Goal: Browse casually: Explore the website without a specific task or goal

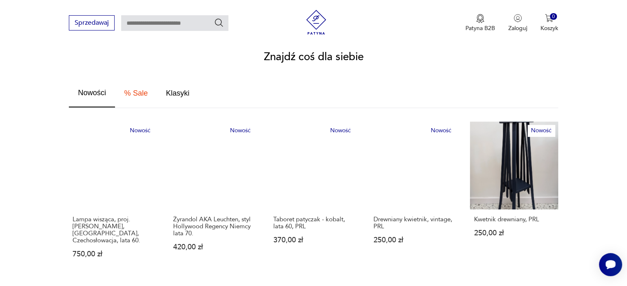
scroll to position [453, 0]
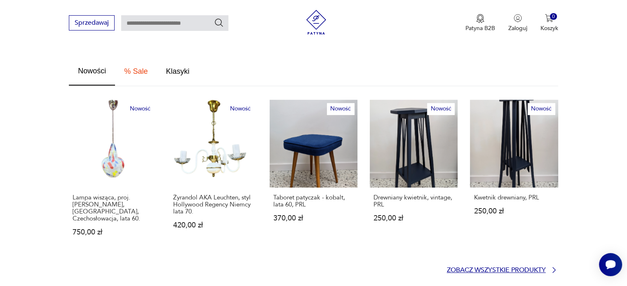
click at [480, 267] on p "Zobacz wszystkie produkty" at bounding box center [496, 269] width 99 height 5
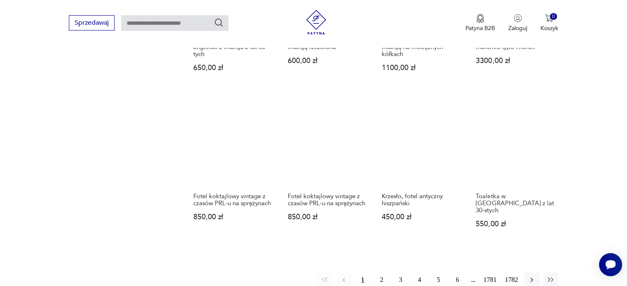
scroll to position [655, 0]
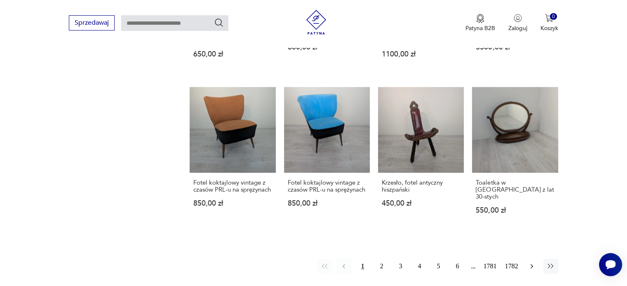
click at [531, 262] on icon "button" at bounding box center [531, 266] width 8 height 8
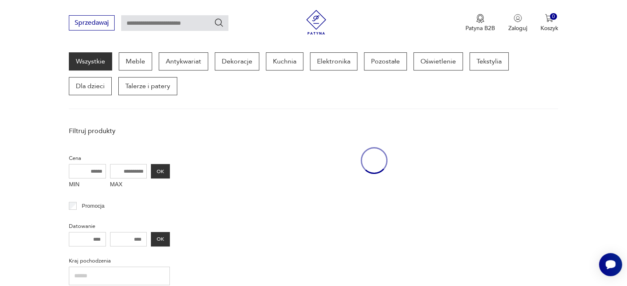
scroll to position [106, 0]
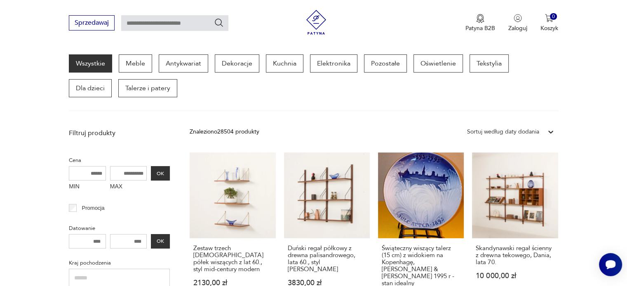
drag, startPoint x: 594, startPoint y: 133, endPoint x: 590, endPoint y: 59, distance: 73.4
click at [590, 59] on section "Wszystkie Meble Antykwariat Dekoracje Kuchnia Elektronika Pozostałe Oświetlenie…" at bounding box center [313, 82] width 627 height 57
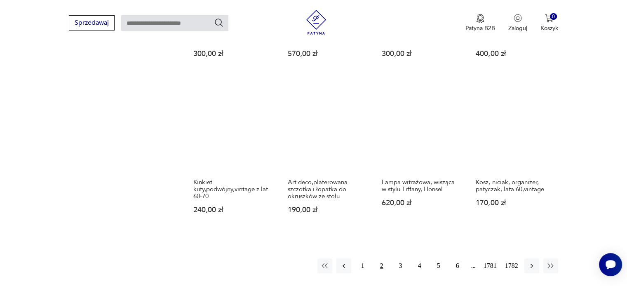
scroll to position [683, 0]
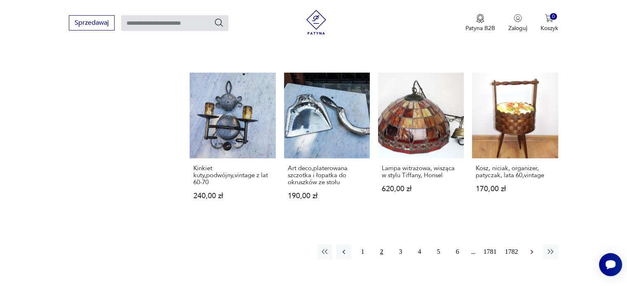
click at [530, 248] on icon "button" at bounding box center [531, 252] width 8 height 8
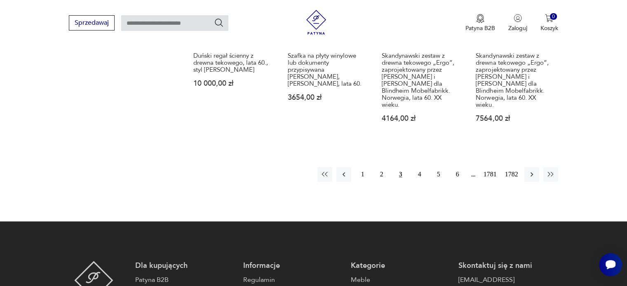
scroll to position [807, 0]
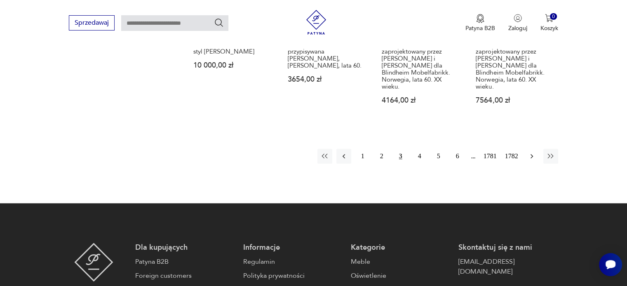
click at [534, 152] on icon "button" at bounding box center [531, 156] width 8 height 8
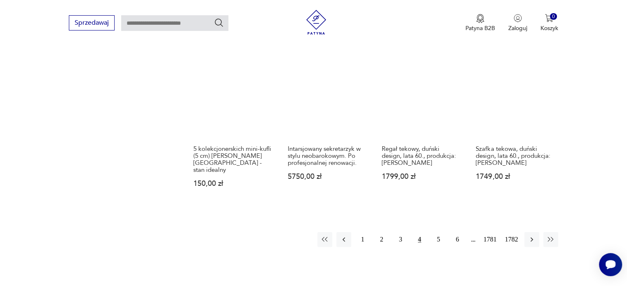
scroll to position [724, 0]
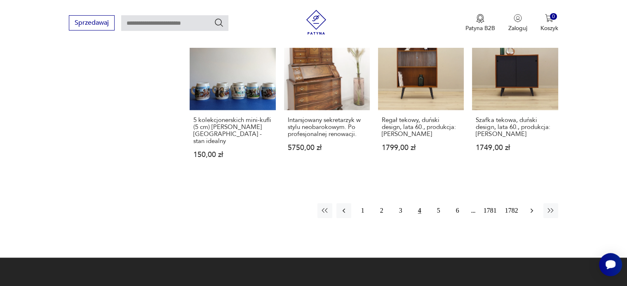
click at [532, 206] on icon "button" at bounding box center [531, 210] width 8 height 8
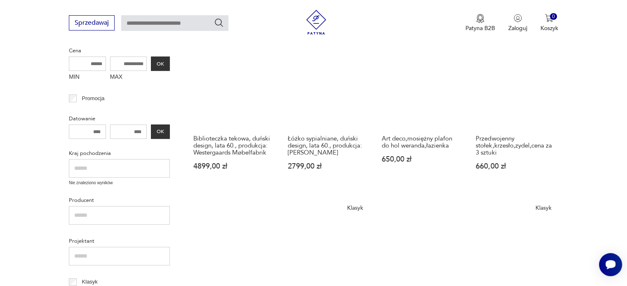
scroll to position [230, 0]
